Goal: Navigation & Orientation: Find specific page/section

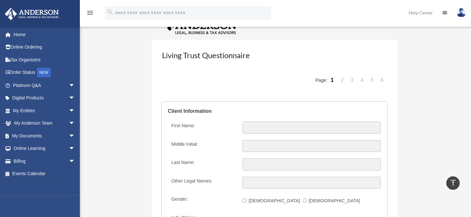
scroll to position [630, 0]
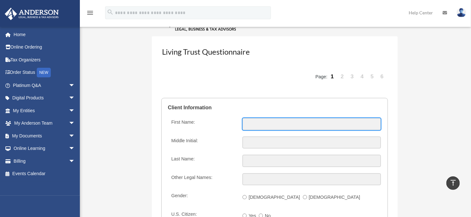
click at [273, 123] on input "First Name:" at bounding box center [311, 124] width 138 height 12
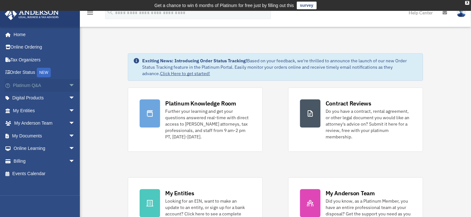
click at [69, 83] on span "arrow_drop_down" at bounding box center [75, 85] width 13 height 13
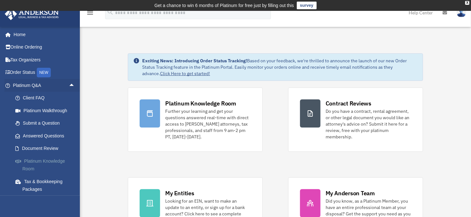
click at [36, 158] on link "Platinum Knowledge Room" at bounding box center [47, 165] width 76 height 20
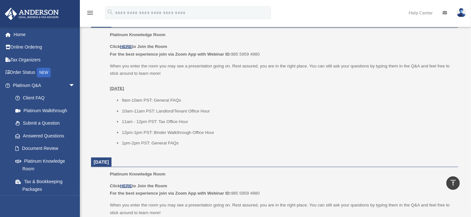
scroll to position [279, 0]
click at [35, 96] on link "Client FAQ" at bounding box center [47, 98] width 76 height 13
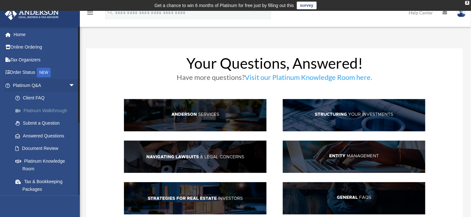
click at [32, 107] on link "Platinum Walkthrough" at bounding box center [47, 110] width 76 height 13
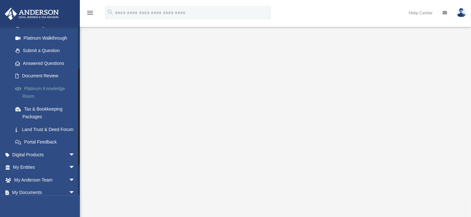
scroll to position [74, 0]
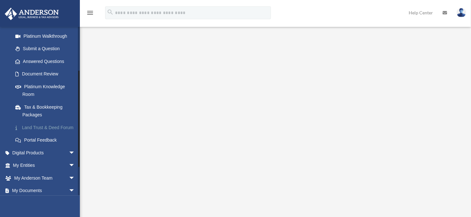
click at [47, 126] on link "Land Trust & Deed Forum" at bounding box center [47, 127] width 76 height 13
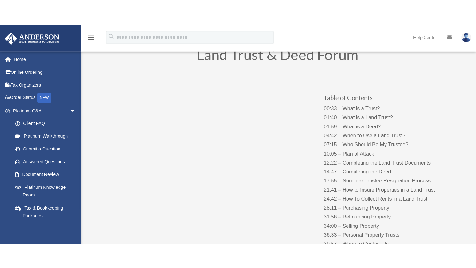
scroll to position [49, 0]
